Goal: Task Accomplishment & Management: Use online tool/utility

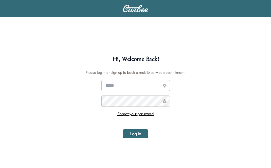
click at [130, 84] on input "text" at bounding box center [135, 85] width 69 height 11
type input "**********"
click at [123, 130] on button "Log In" at bounding box center [135, 134] width 25 height 9
